Goal: Task Accomplishment & Management: Manage account settings

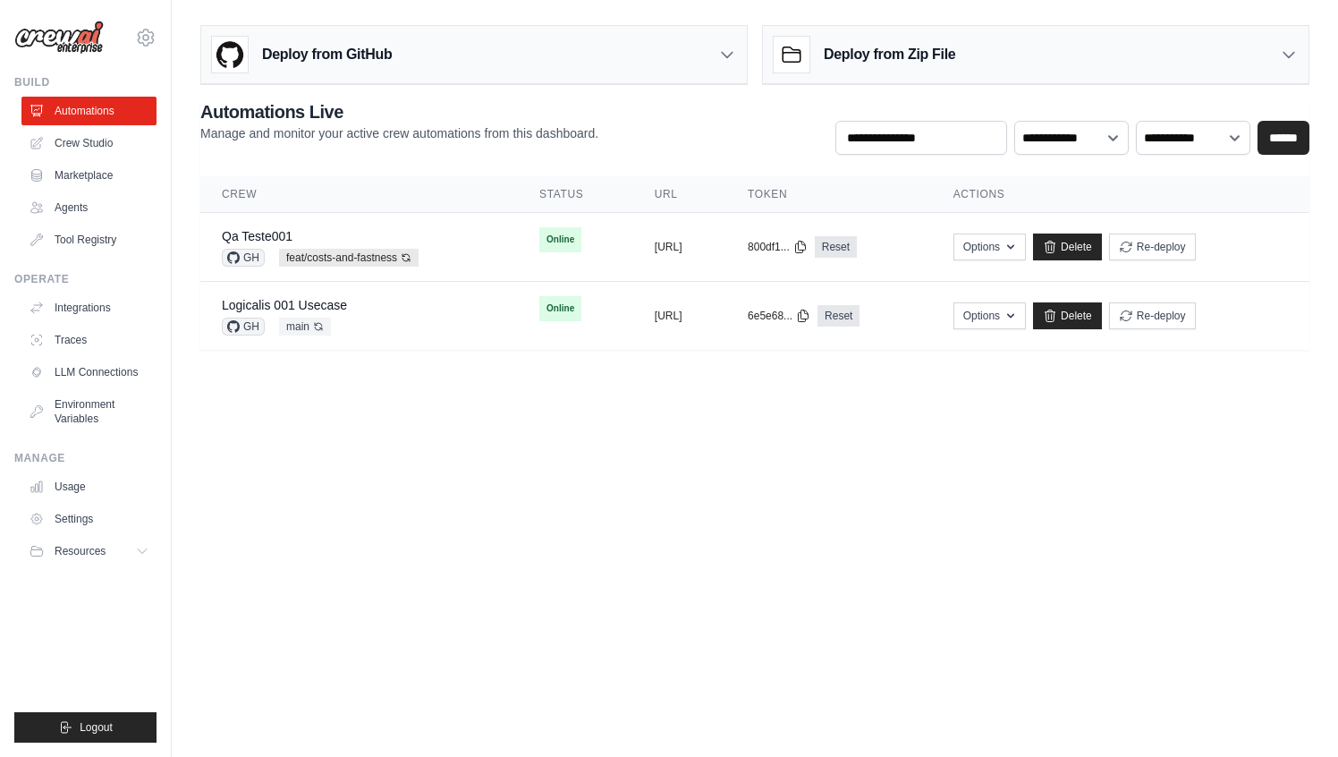
click at [141, 22] on div "mateus@crewai.com AMBEV CrewAI Demo Account AB InBev - GHQ CrewAI - personal ✓ …" at bounding box center [85, 28] width 142 height 57
click at [156, 27] on icon at bounding box center [145, 37] width 21 height 21
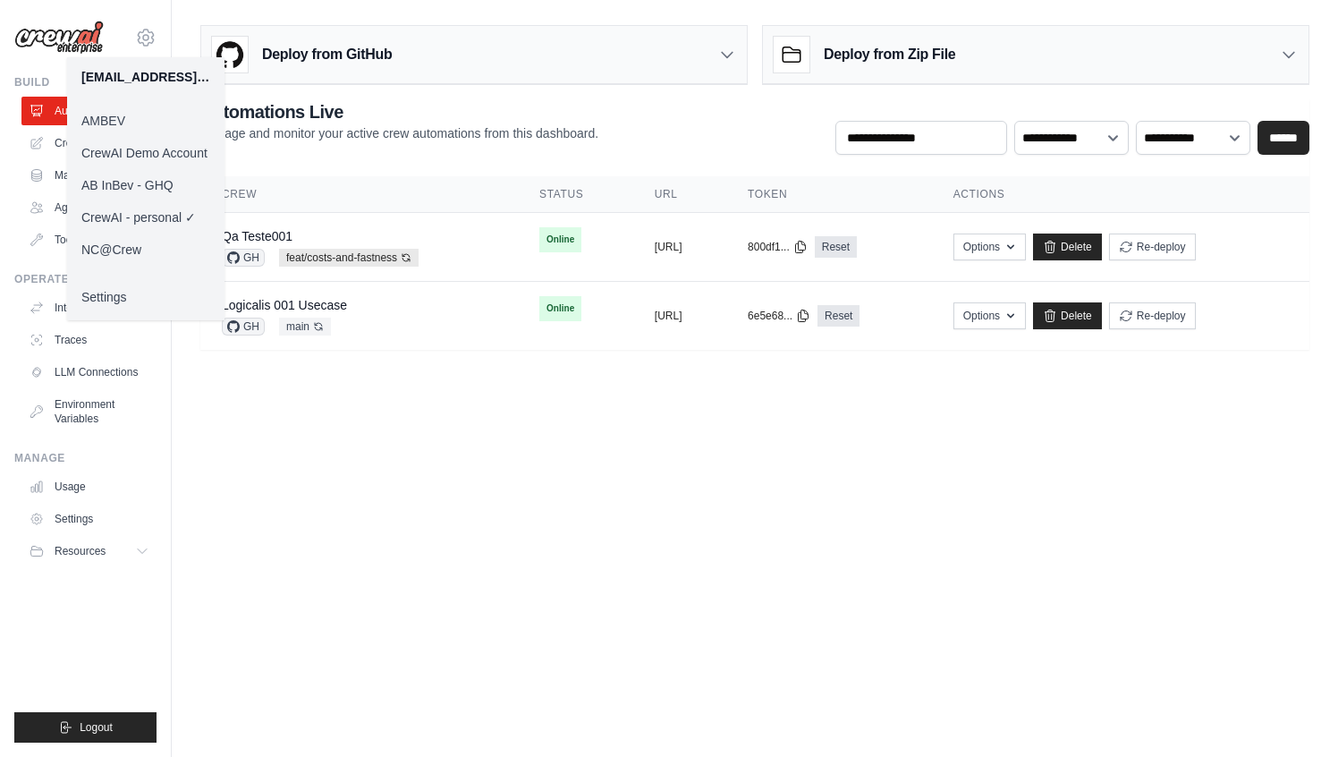
click at [116, 123] on link "AMBEV" at bounding box center [145, 121] width 157 height 32
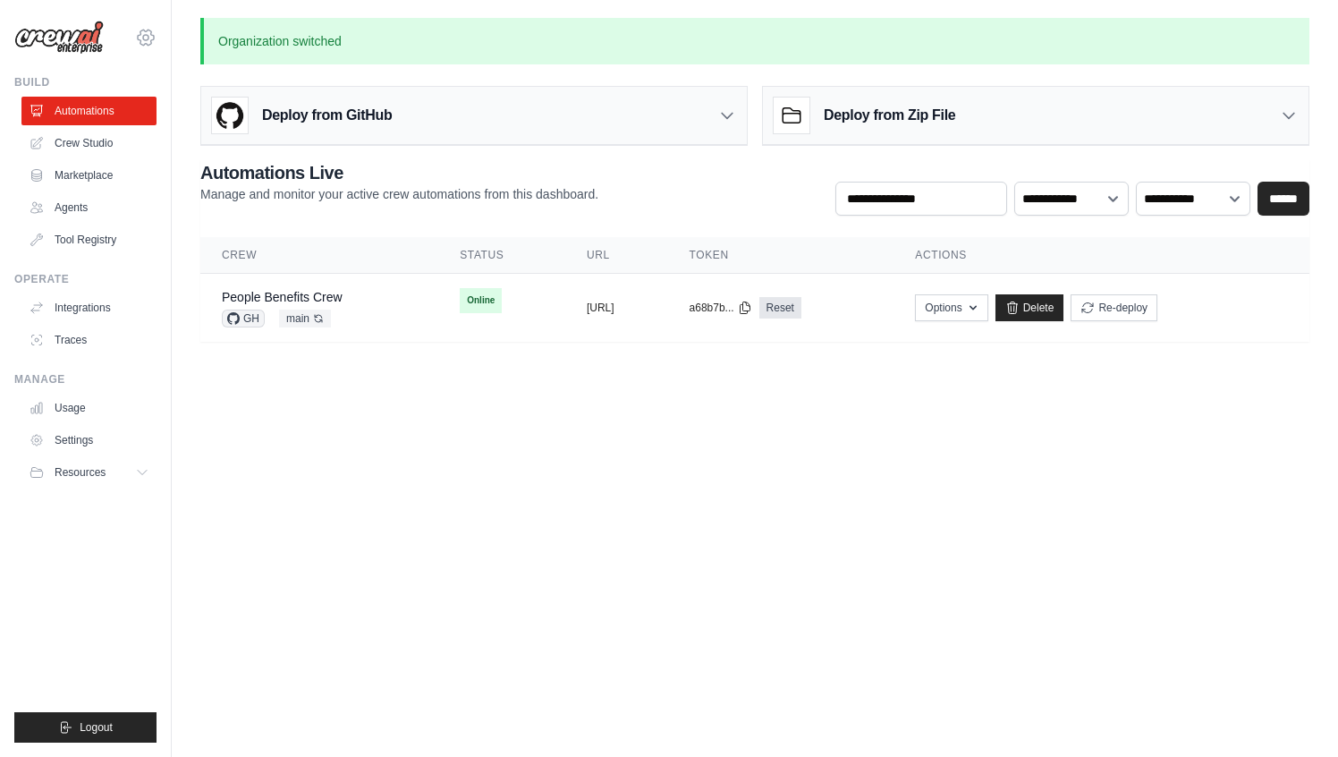
click at [150, 40] on icon at bounding box center [145, 37] width 21 height 21
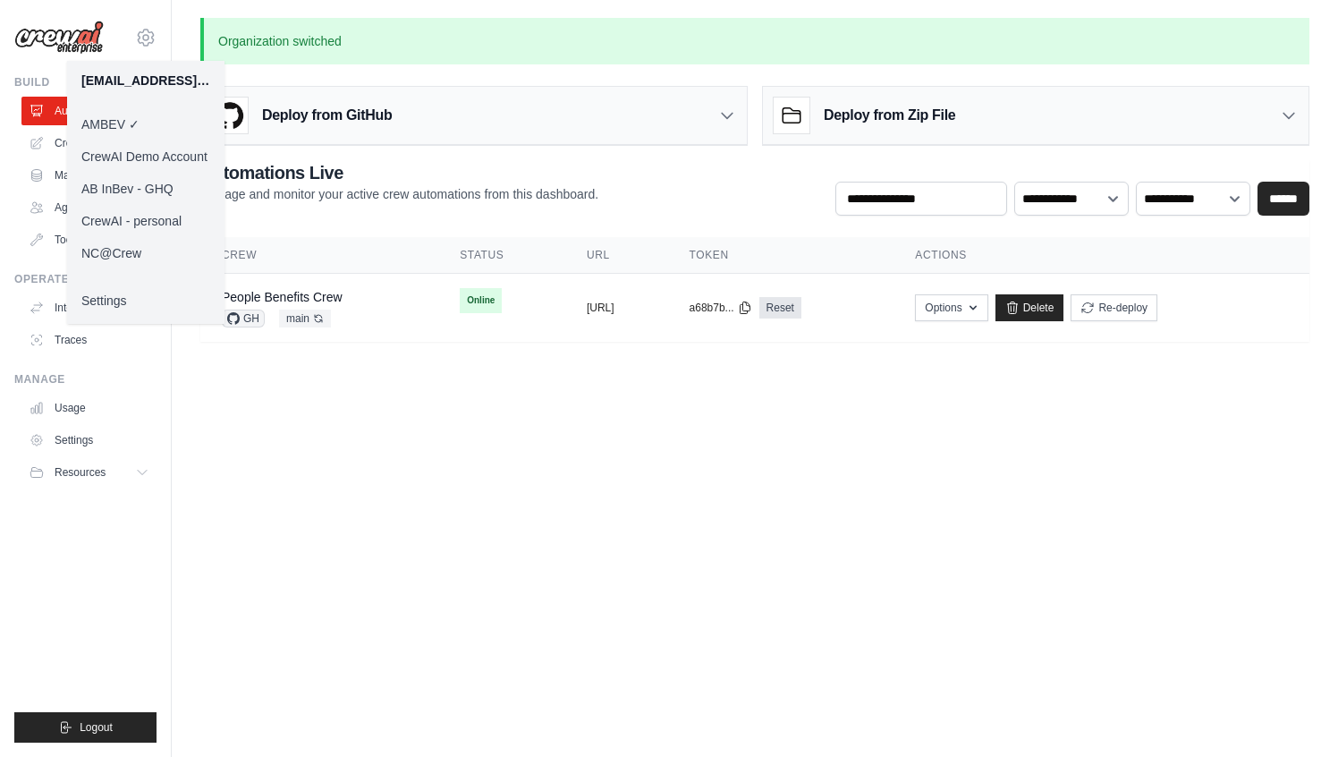
click at [148, 180] on link "AB InBev - GHQ" at bounding box center [145, 189] width 157 height 32
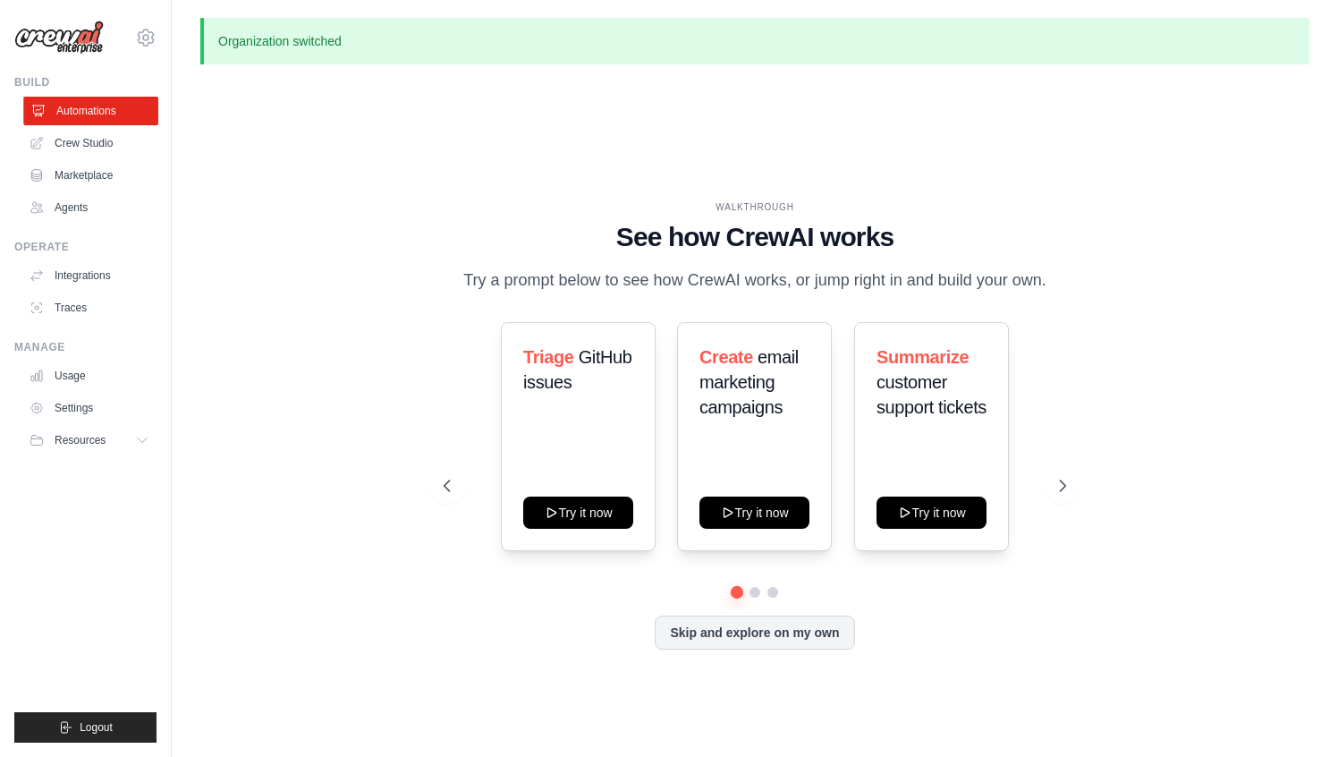
click at [105, 104] on link "Automations" at bounding box center [90, 111] width 135 height 29
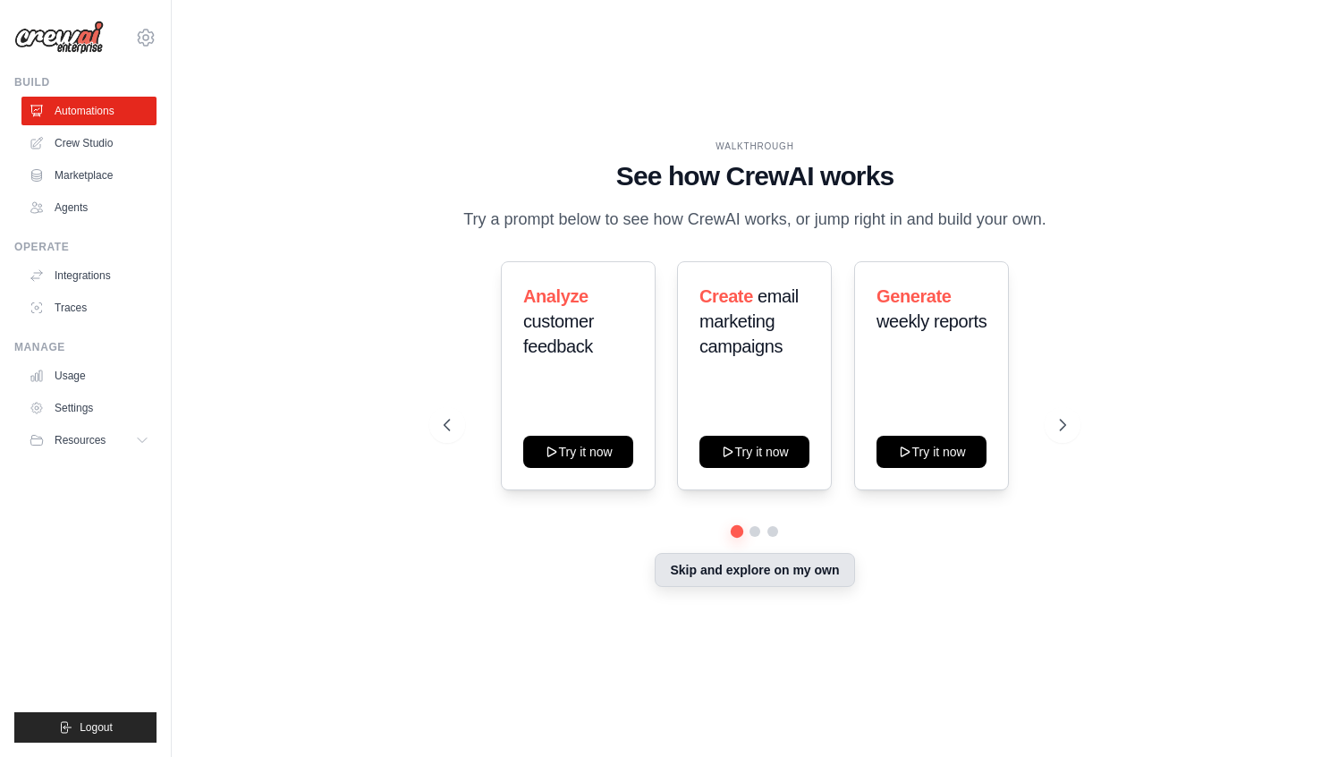
click at [765, 564] on button "Skip and explore on my own" at bounding box center [754, 570] width 199 height 34
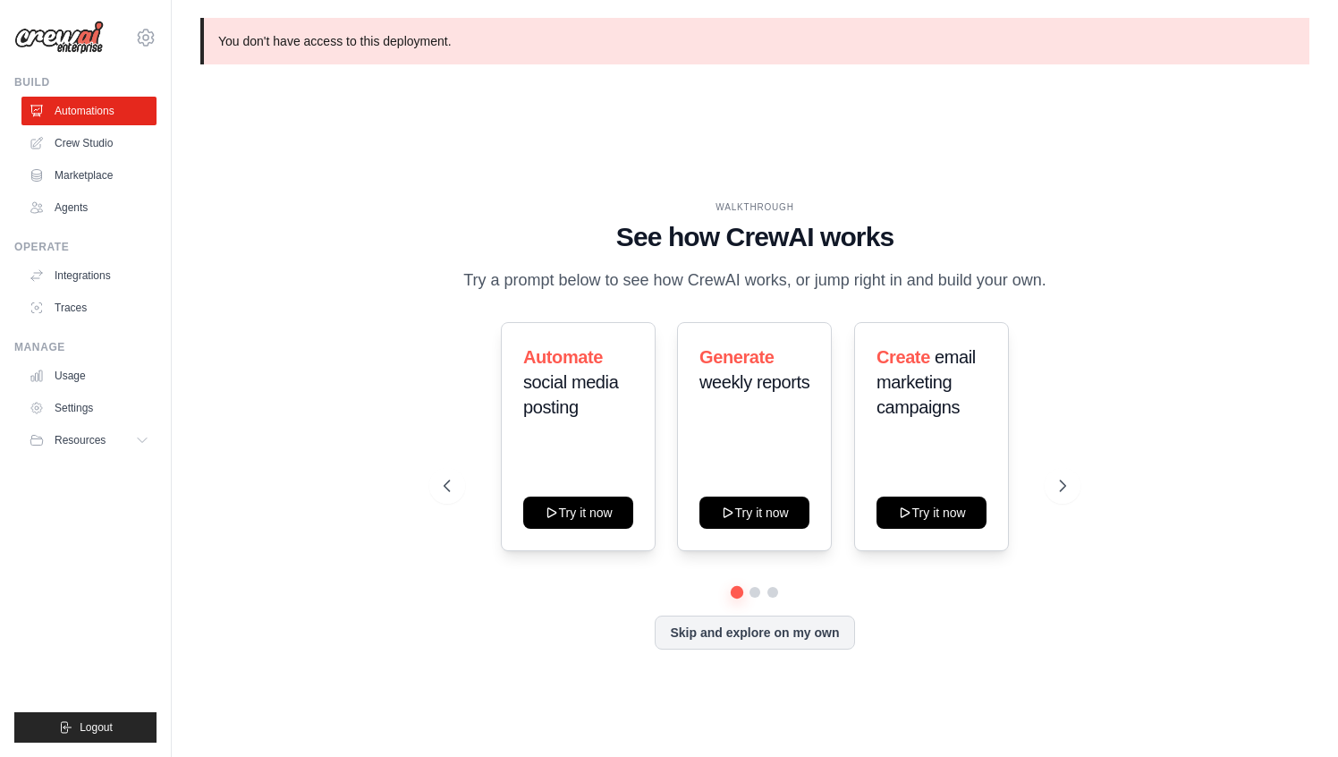
click at [398, 171] on div "WALKTHROUGH See how CrewAI works Try a prompt below to see how CrewAI works, or…" at bounding box center [754, 439] width 1109 height 721
click at [148, 30] on icon at bounding box center [145, 37] width 21 height 21
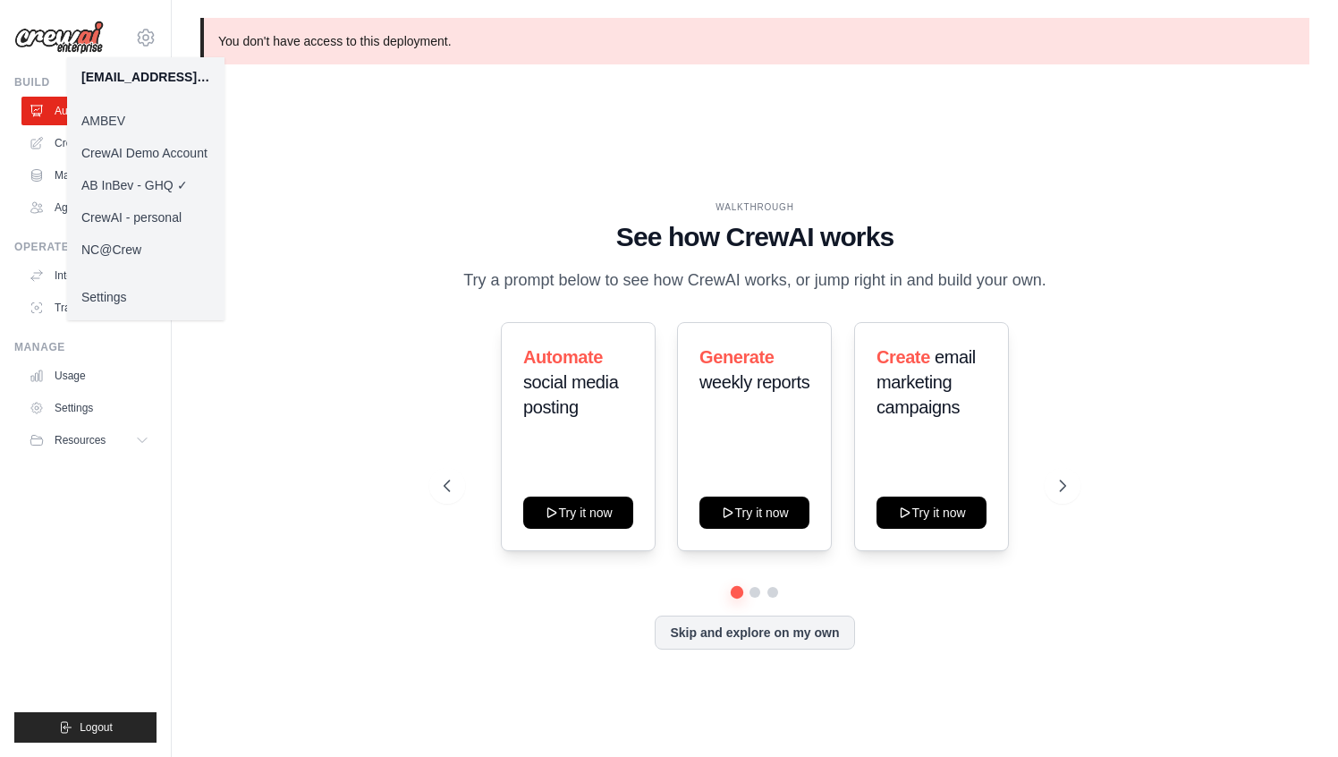
click at [122, 114] on link "AMBEV" at bounding box center [145, 121] width 157 height 32
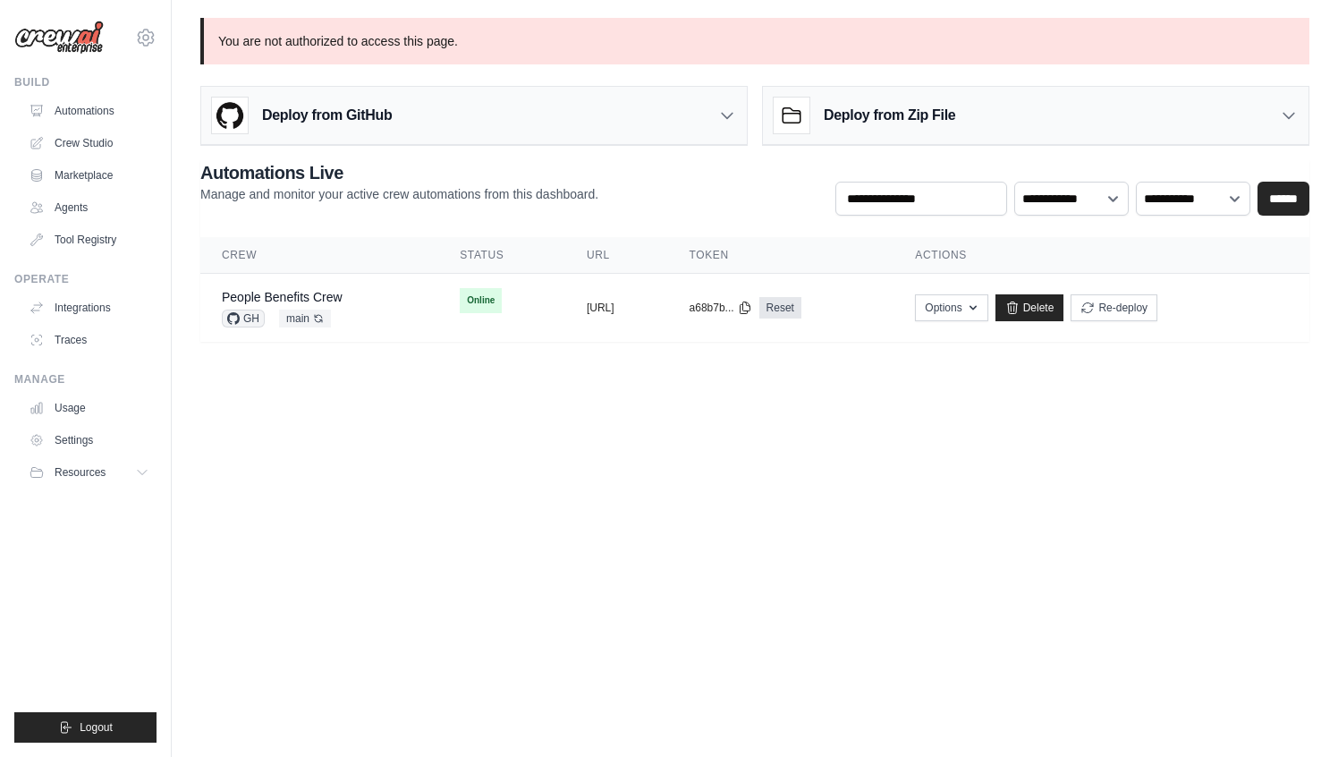
click at [467, 38] on p "You are not authorized to access this page." at bounding box center [754, 41] width 1109 height 47
click at [443, 507] on body "mateus@crewai.com AMBEV ✓ CrewAI Demo Account AB InBev - GHQ CrewAI - personal …" at bounding box center [669, 378] width 1338 height 757
click at [142, 30] on icon at bounding box center [145, 37] width 21 height 21
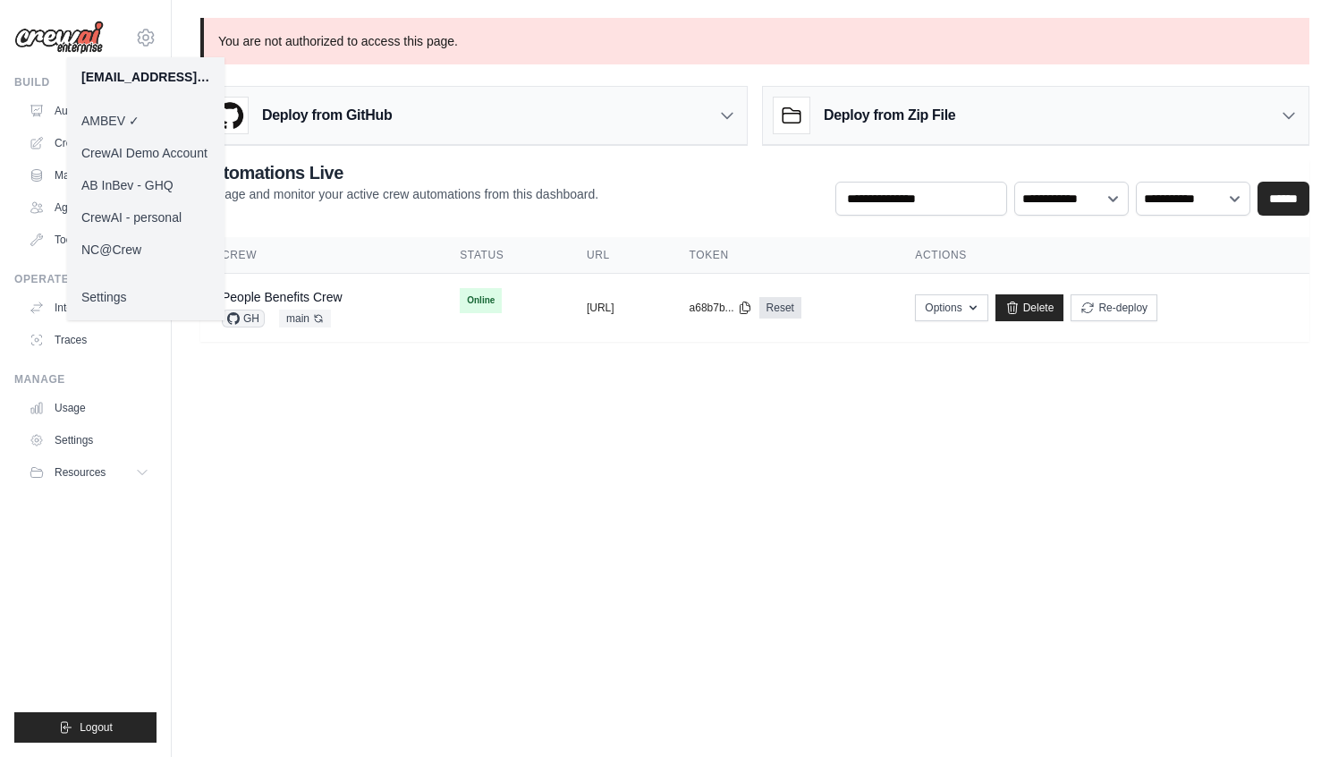
click at [107, 293] on link "Settings" at bounding box center [145, 297] width 157 height 32
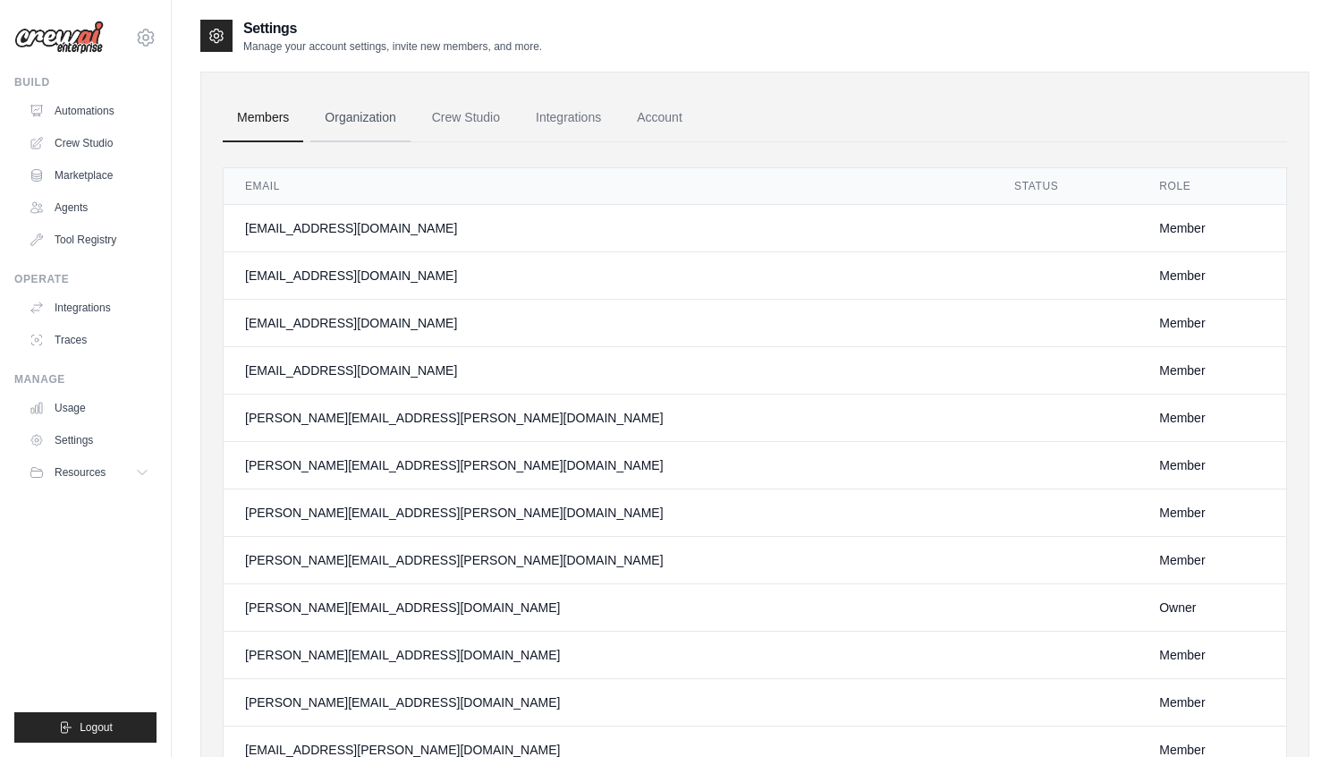
click at [387, 115] on link "Organization" at bounding box center [359, 118] width 99 height 48
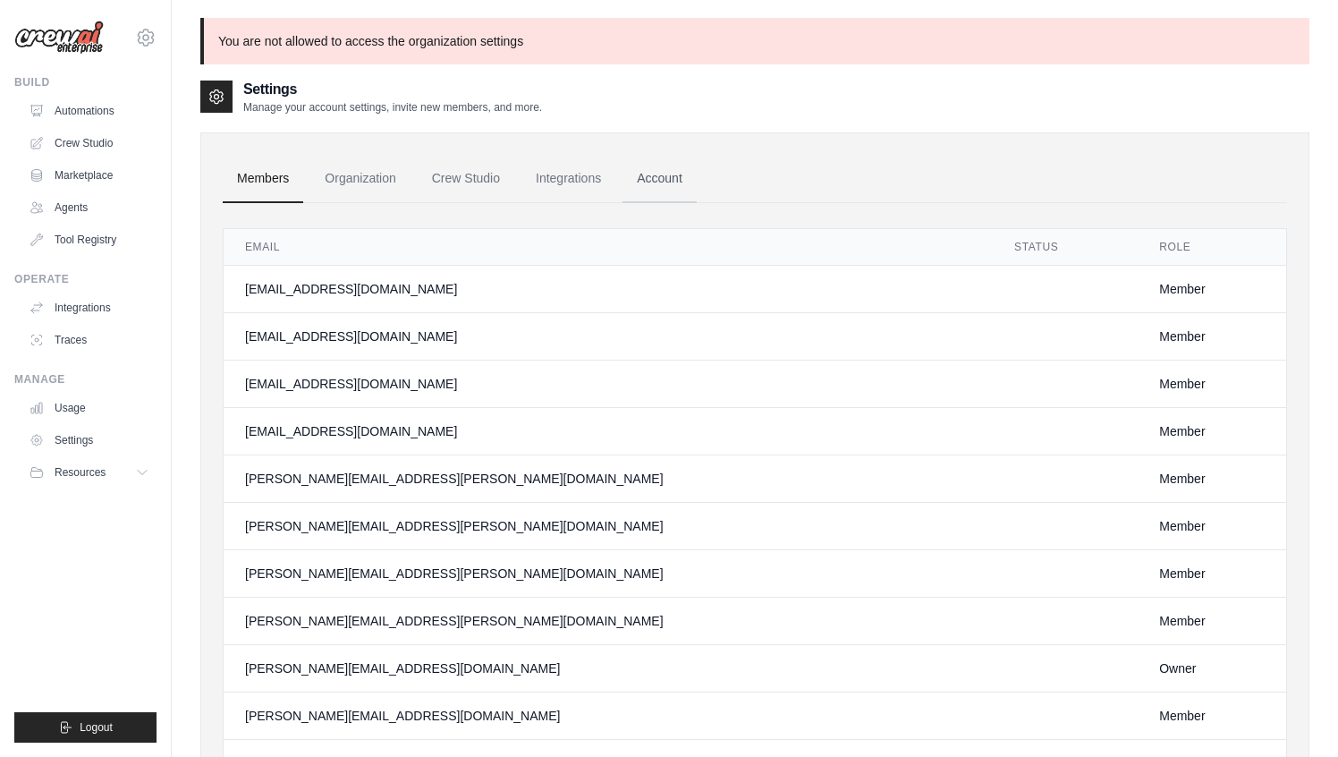
click at [663, 182] on link "Account" at bounding box center [660, 179] width 74 height 48
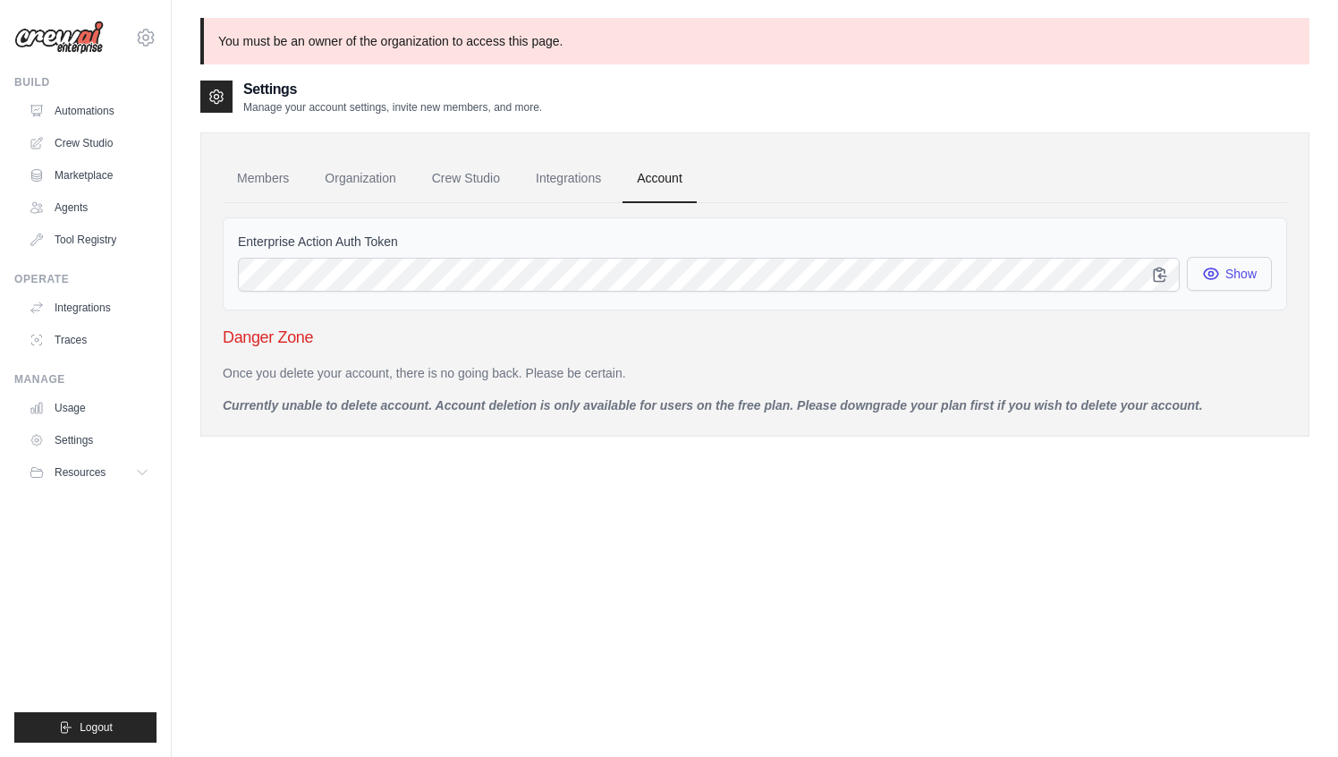
click at [1202, 284] on button "Show" at bounding box center [1229, 274] width 85 height 34
click at [1203, 284] on button "Show" at bounding box center [1229, 274] width 85 height 34
click at [387, 174] on link "Organization" at bounding box center [359, 179] width 99 height 48
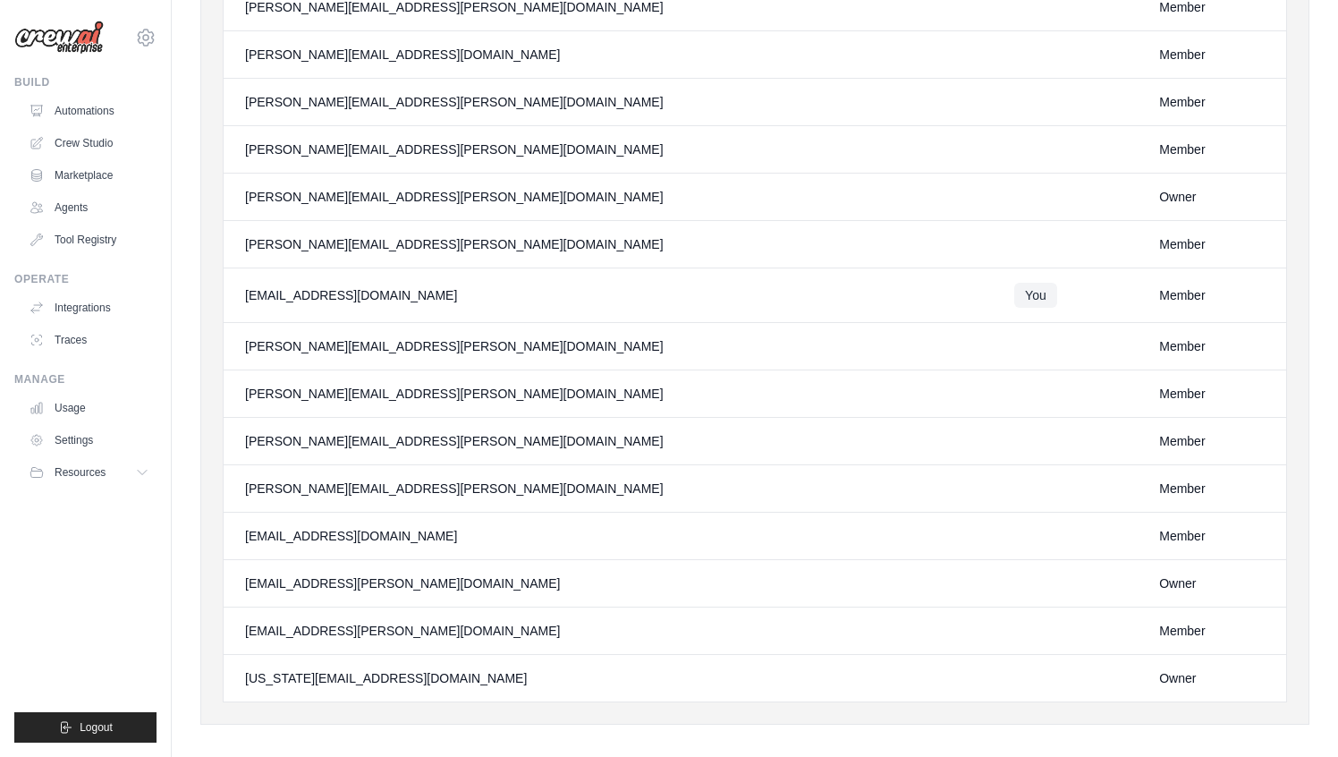
scroll to position [1292, 0]
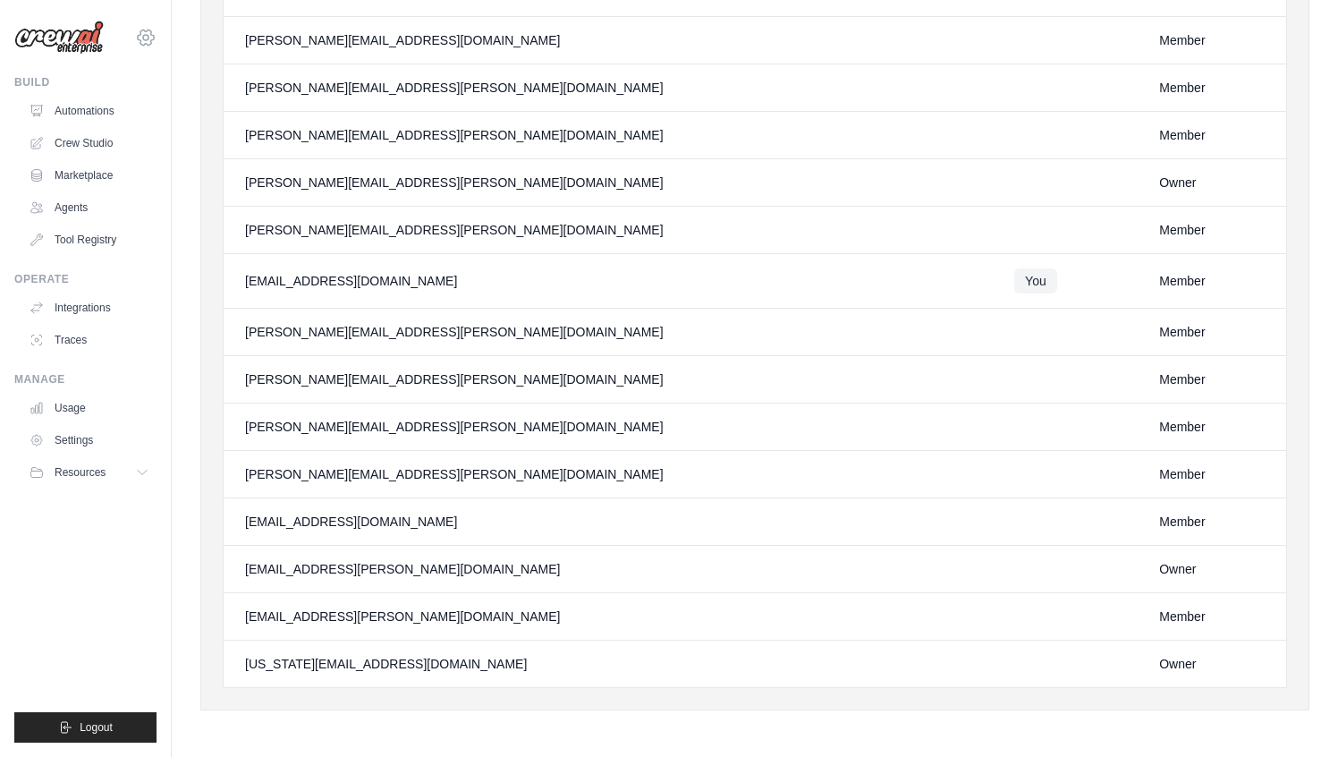
click at [148, 38] on icon at bounding box center [145, 37] width 5 height 5
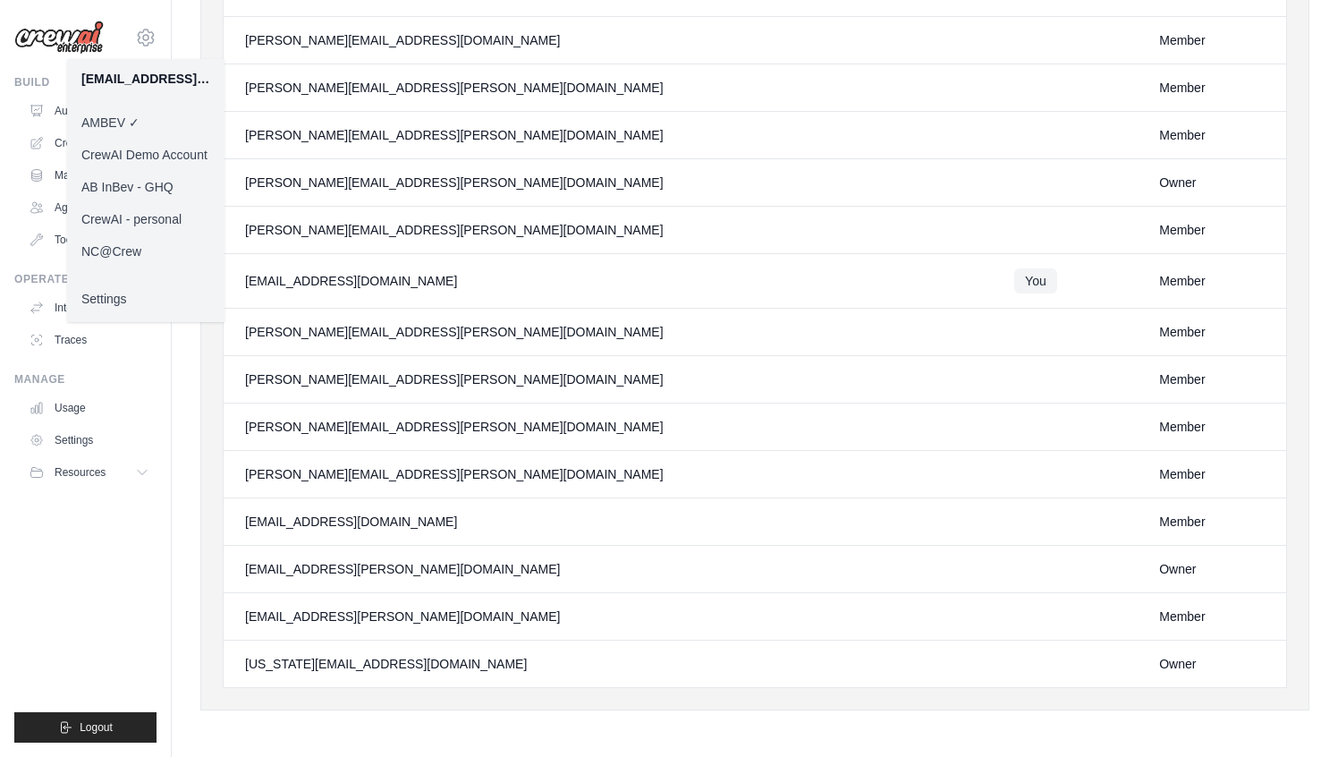
click at [134, 189] on link "AB InBev - GHQ" at bounding box center [145, 187] width 157 height 32
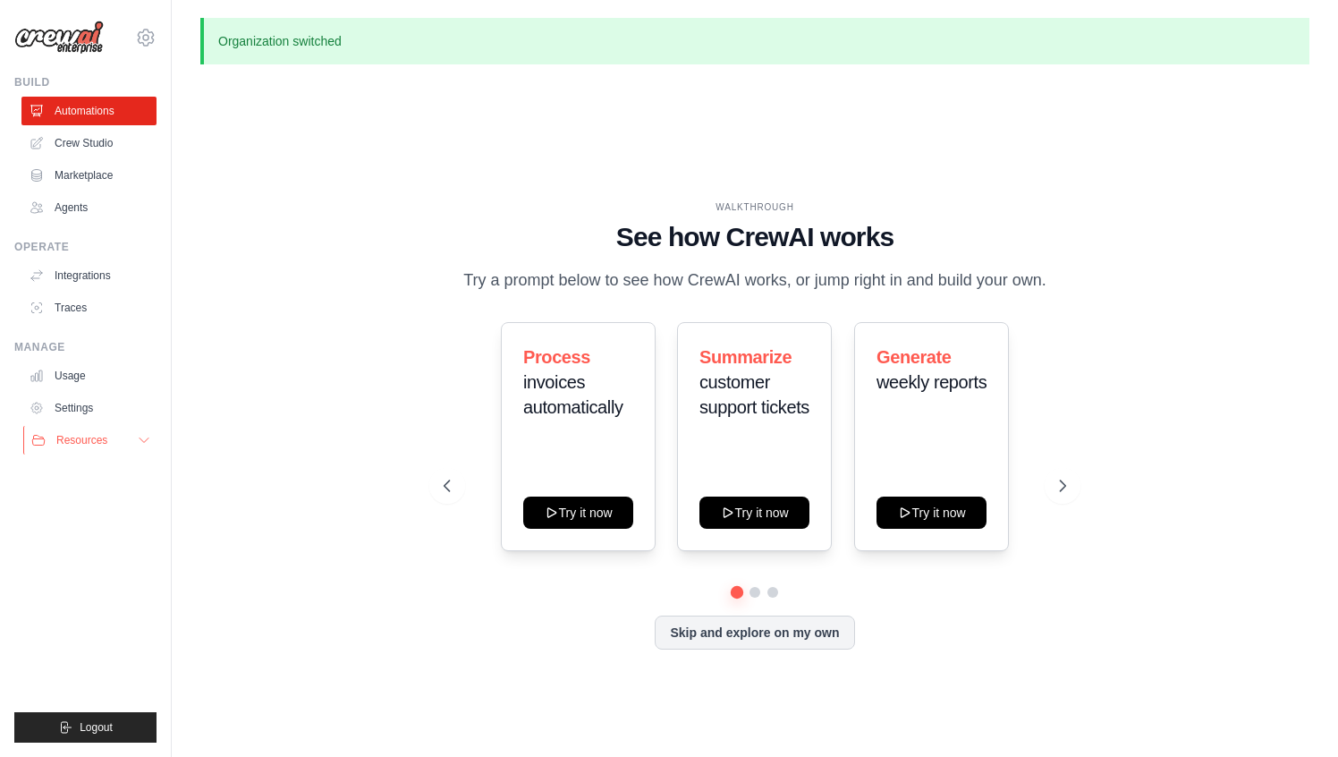
click at [144, 440] on icon at bounding box center [144, 440] width 14 height 14
click at [66, 47] on img at bounding box center [58, 38] width 89 height 34
click at [70, 39] on img at bounding box center [58, 38] width 89 height 34
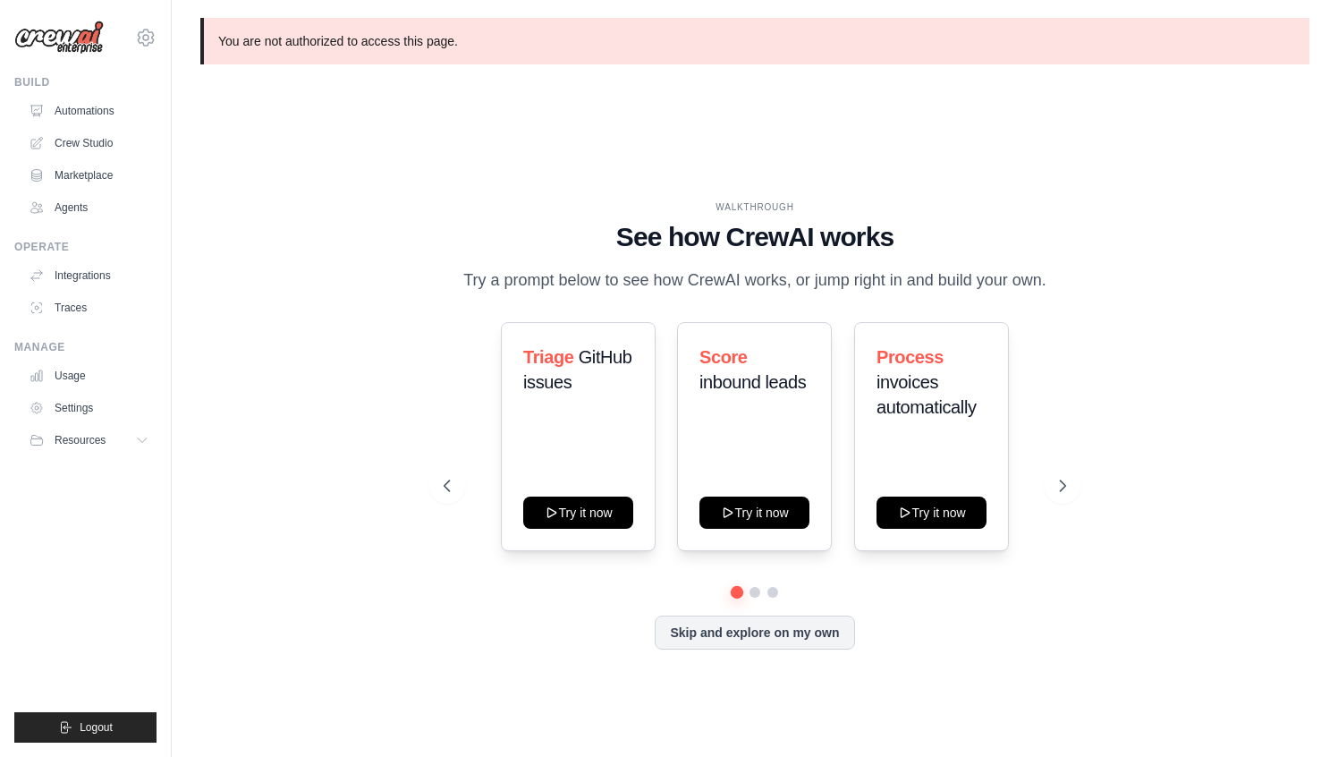
click at [756, 187] on div "WALKTHROUGH See how [PERSON_NAME] works Try a prompt below to see how [PERSON_N…" at bounding box center [754, 439] width 1109 height 721
